Goal: Information Seeking & Learning: Learn about a topic

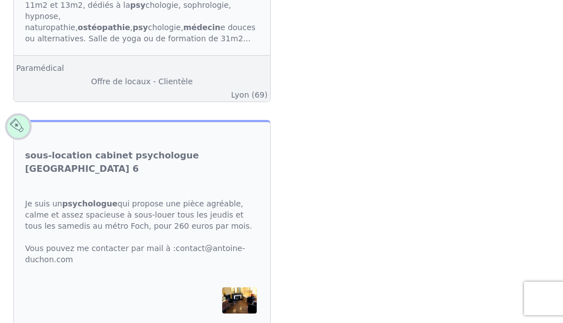
scroll to position [4741, 0]
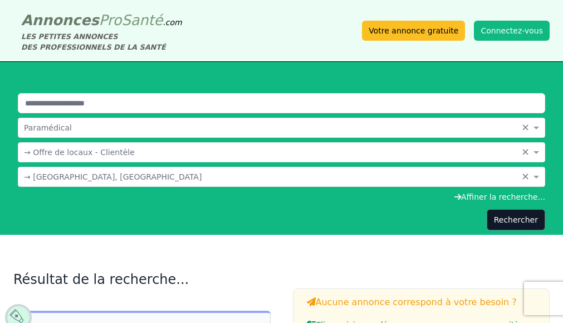
scroll to position [4741, 0]
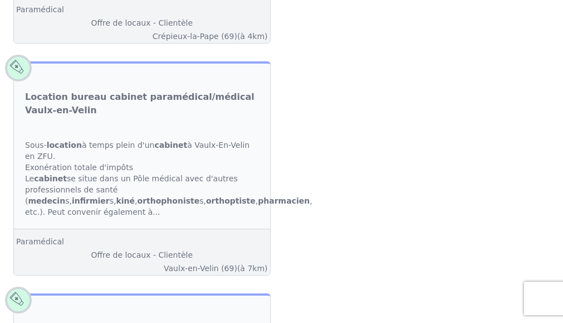
scroll to position [113, 0]
